Goal: Information Seeking & Learning: Learn about a topic

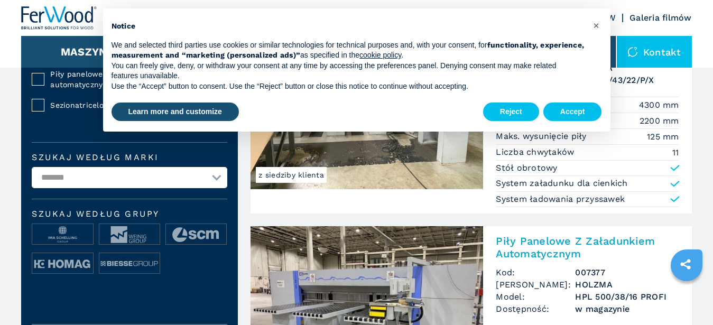
scroll to position [377, 0]
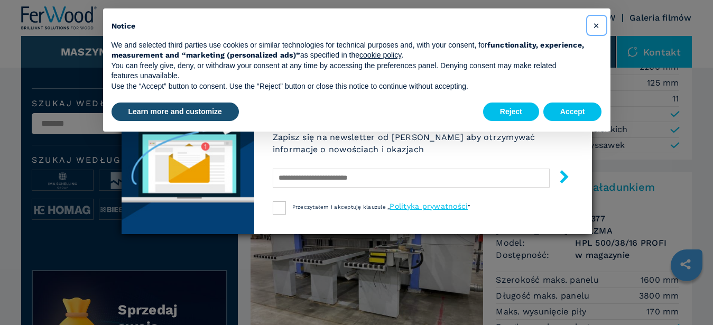
click at [599, 26] on span "×" at bounding box center [596, 25] width 6 height 13
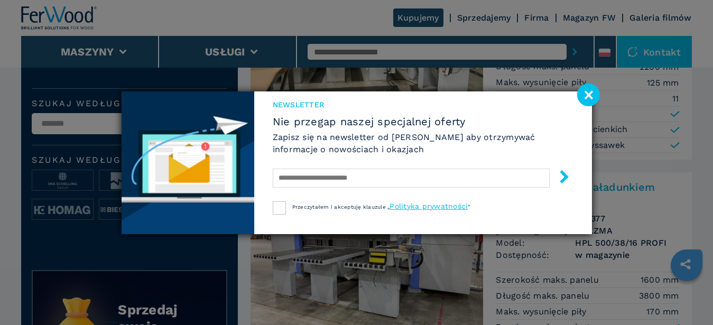
click at [592, 97] on image at bounding box center [588, 94] width 23 height 23
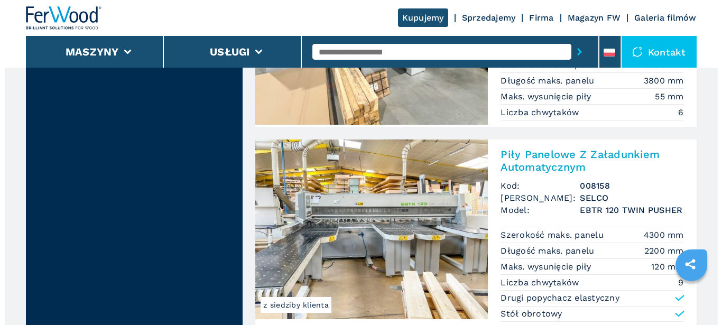
scroll to position [1509, 0]
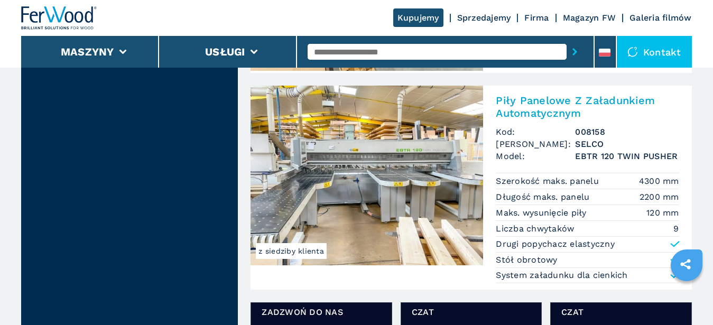
click at [666, 55] on div "Kontakt" at bounding box center [654, 52] width 75 height 32
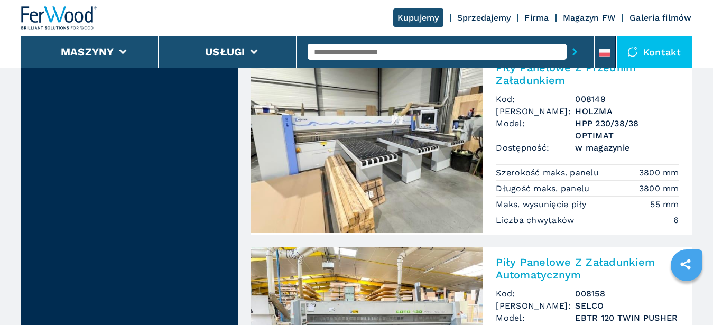
scroll to position [1294, 0]
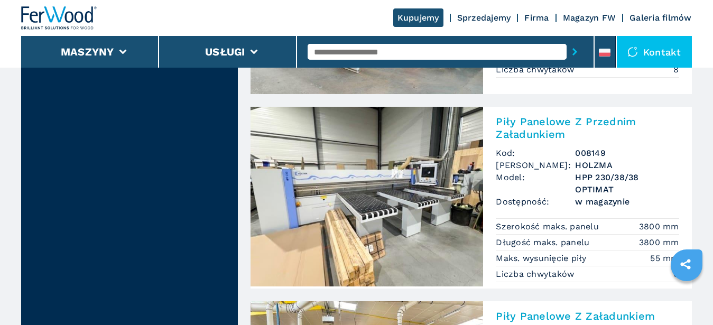
click at [550, 122] on h2 "Piły Panelowe Z Przednim Załadunkiem" at bounding box center [587, 127] width 183 height 25
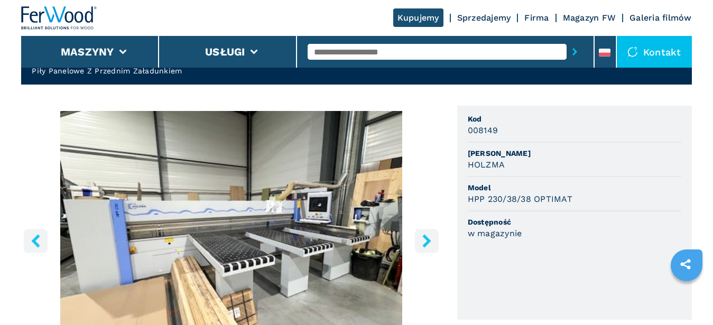
scroll to position [108, 0]
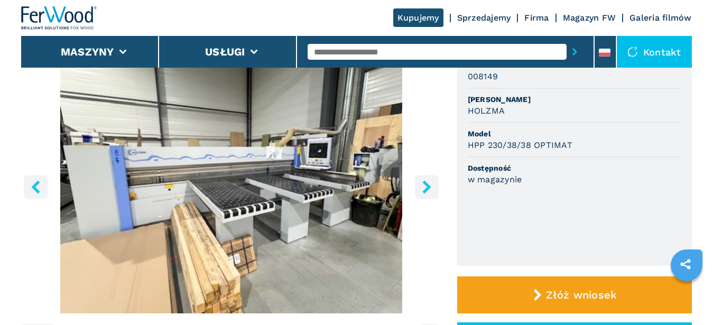
click at [423, 189] on icon "right-button" at bounding box center [426, 186] width 13 height 13
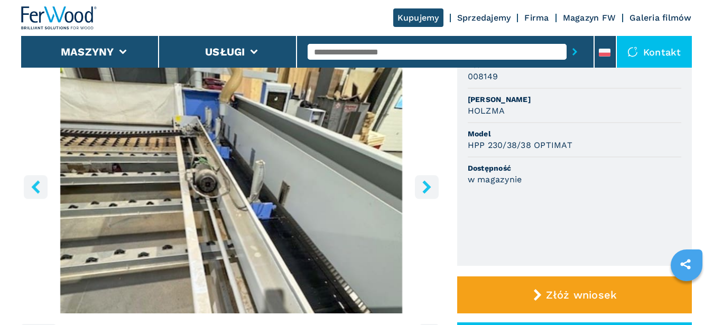
click at [423, 189] on icon "right-button" at bounding box center [426, 186] width 13 height 13
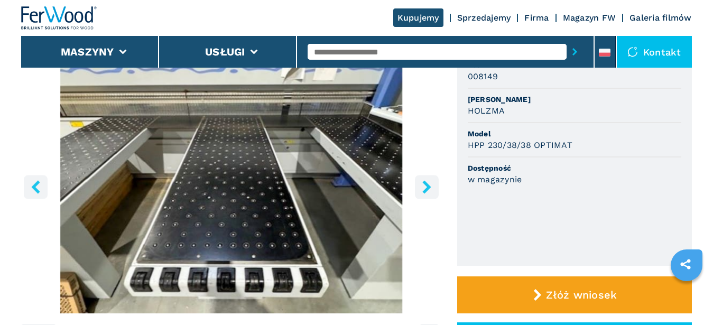
click at [423, 189] on icon "right-button" at bounding box center [426, 186] width 13 height 13
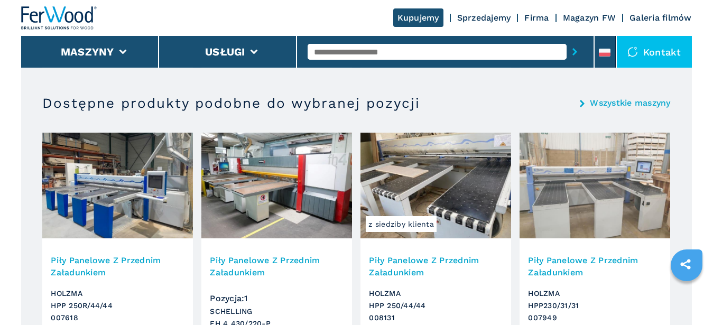
scroll to position [1078, 0]
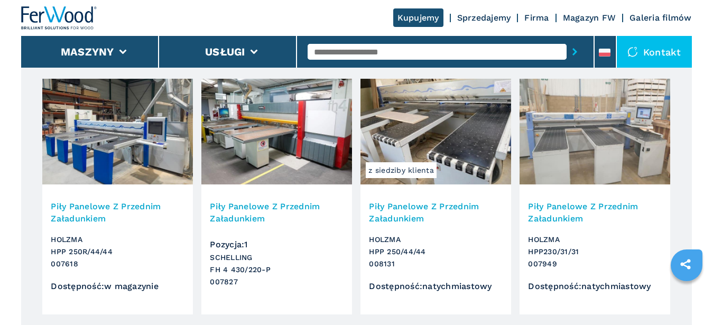
select select "**********"
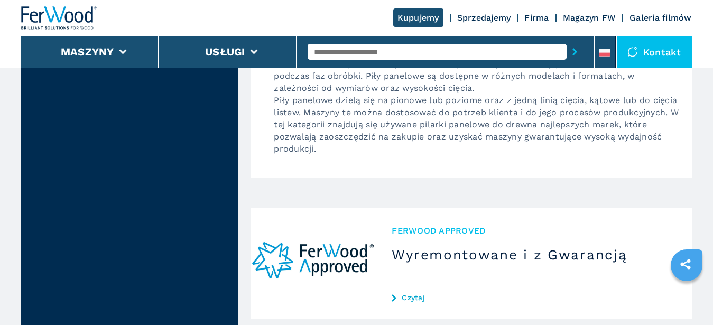
scroll to position [2479, 0]
